Goal: Task Accomplishment & Management: Use online tool/utility

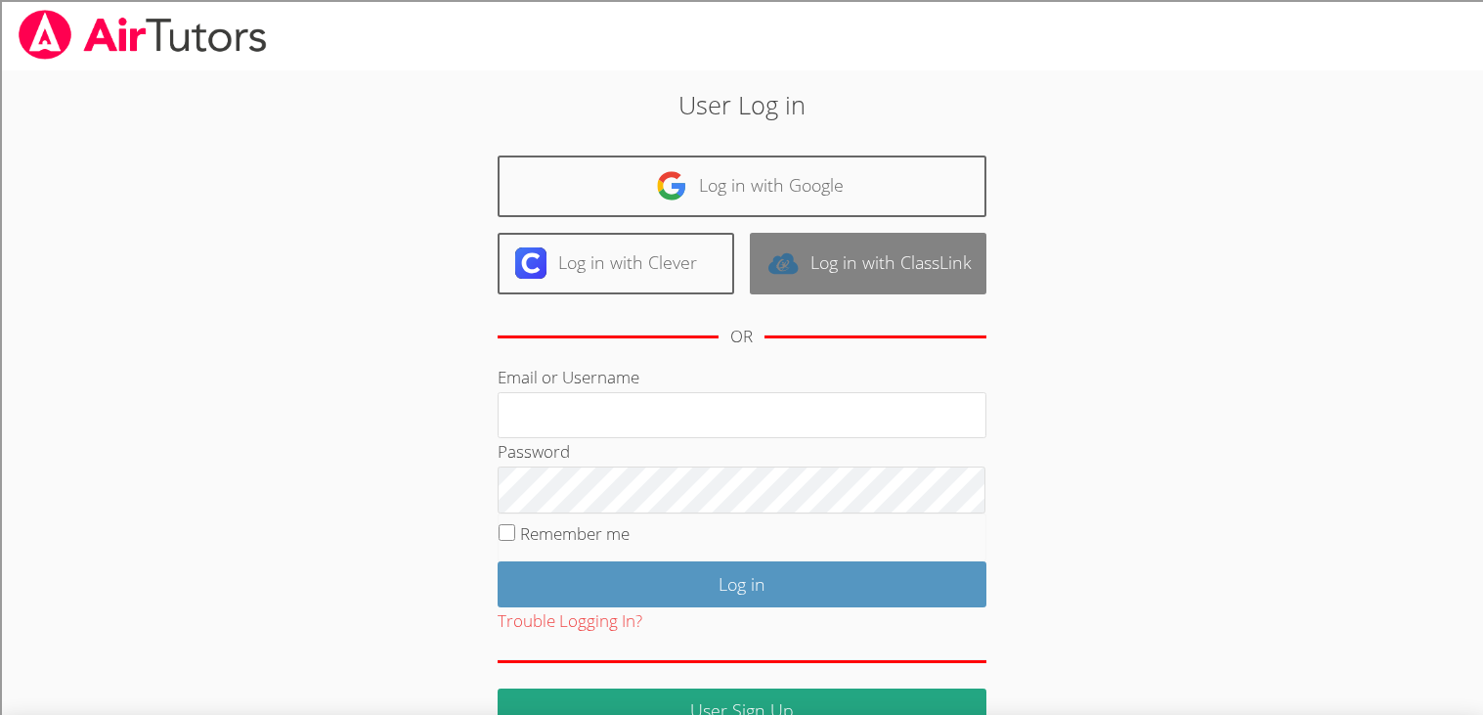
click at [860, 262] on link "Log in with ClassLink" at bounding box center [868, 264] width 237 height 62
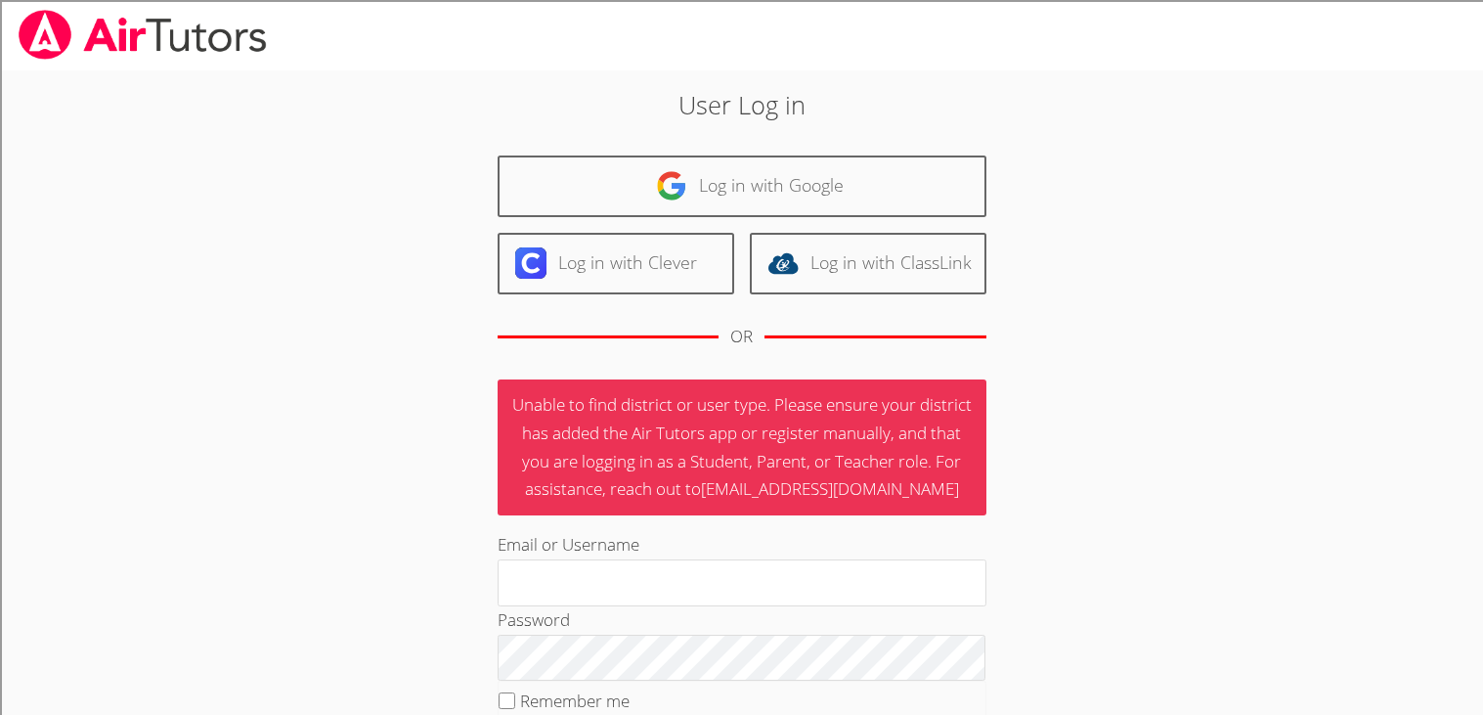
click at [860, 262] on link "Log in with ClassLink" at bounding box center [868, 264] width 237 height 62
